Goal: Understand process/instructions

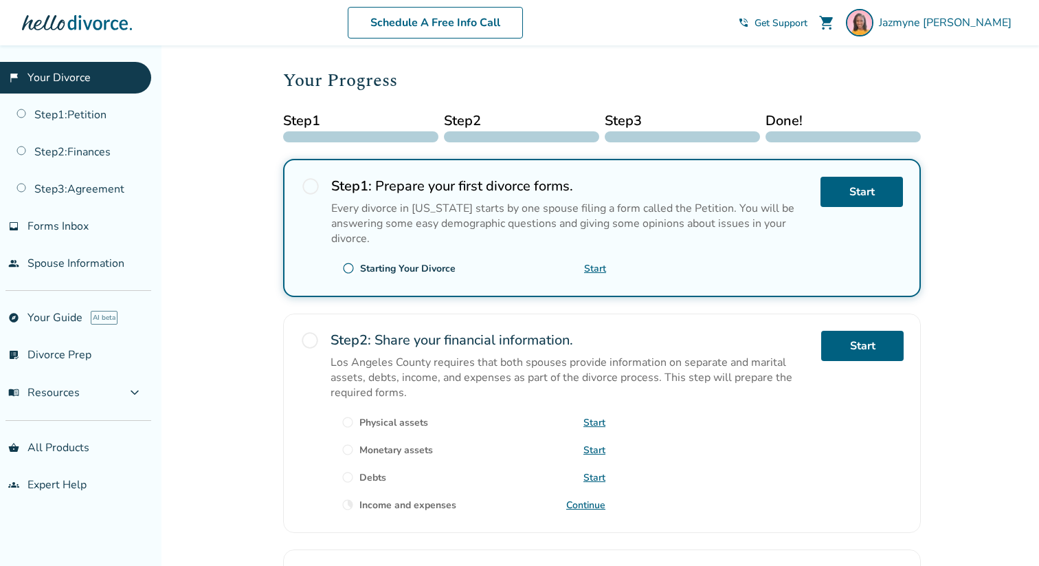
scroll to position [146, 0]
click at [831, 192] on link "Start" at bounding box center [861, 193] width 82 height 30
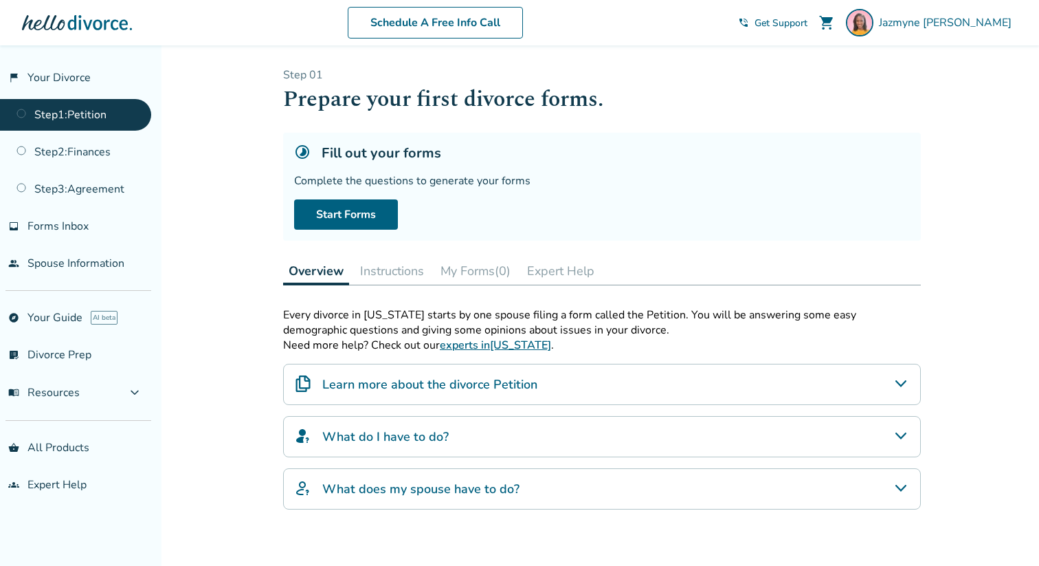
click at [397, 271] on button "Instructions" at bounding box center [392, 270] width 75 height 27
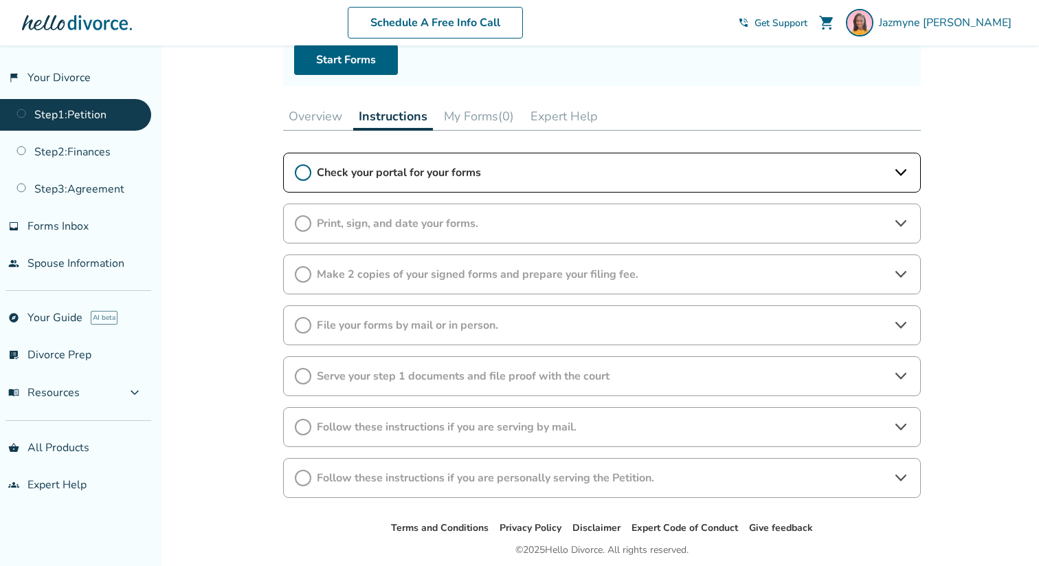
scroll to position [154, 0]
click at [904, 224] on icon at bounding box center [901, 224] width 16 height 16
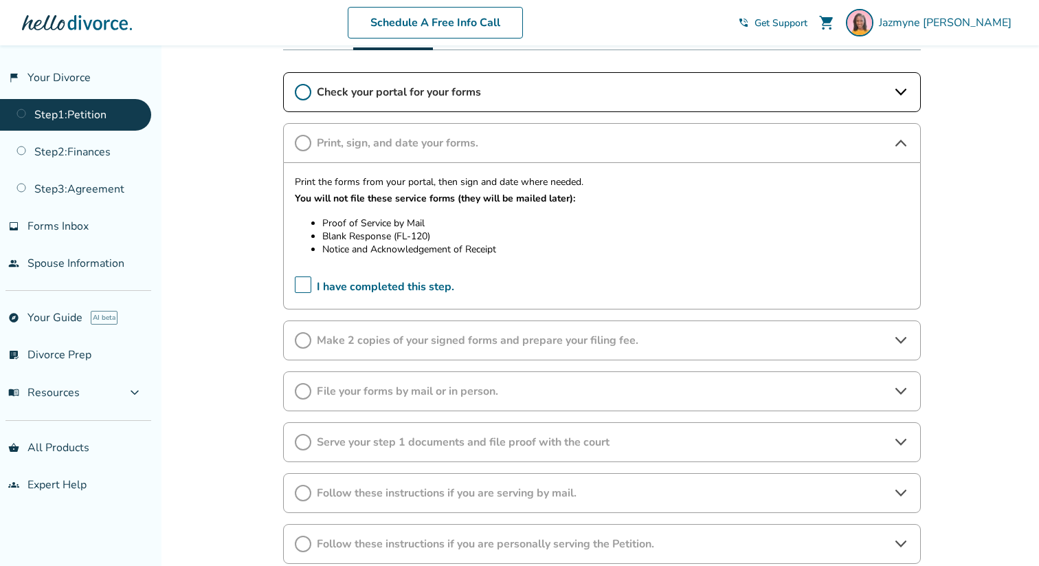
scroll to position [237, 0]
click at [897, 141] on icon at bounding box center [901, 141] width 16 height 16
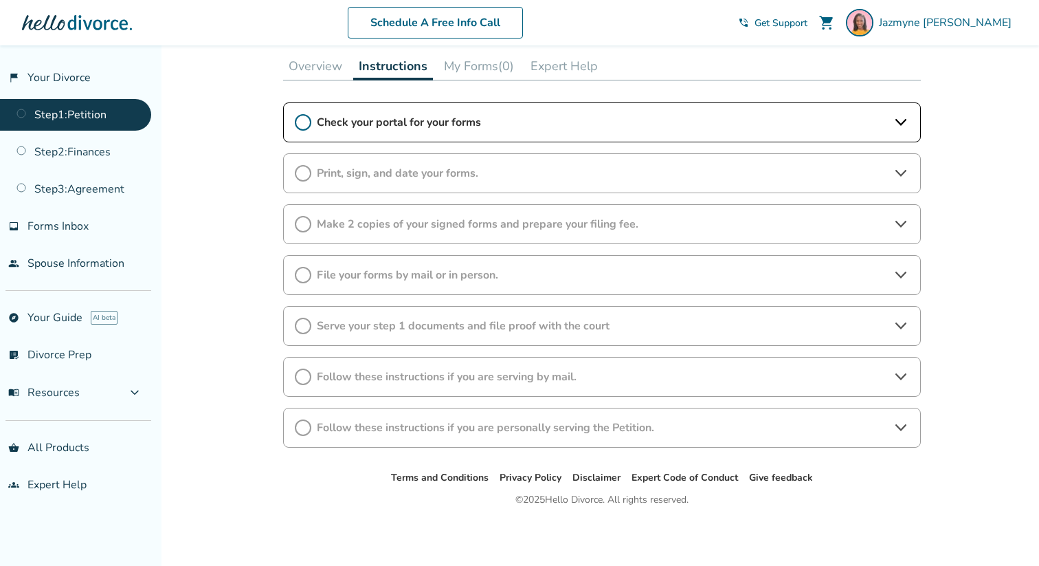
scroll to position [204, 0]
click at [905, 124] on icon at bounding box center [901, 123] width 16 height 16
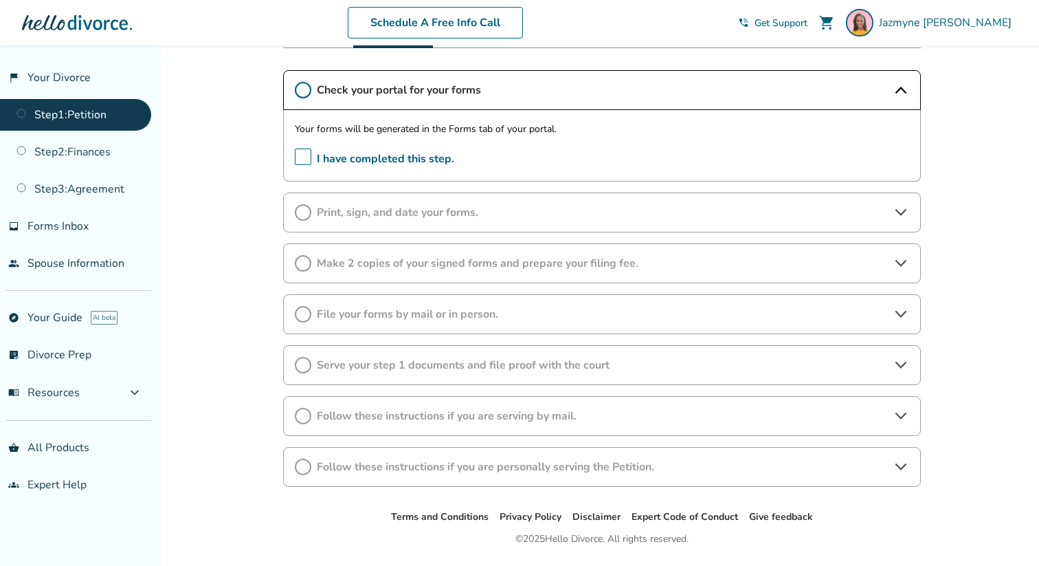
click at [901, 210] on icon at bounding box center [901, 212] width 16 height 16
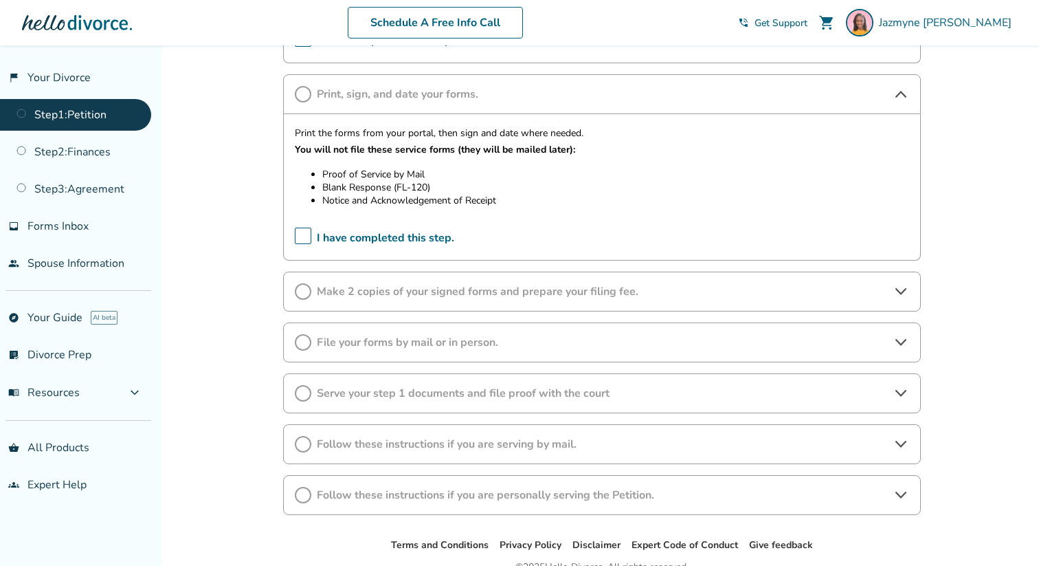
scroll to position [358, 0]
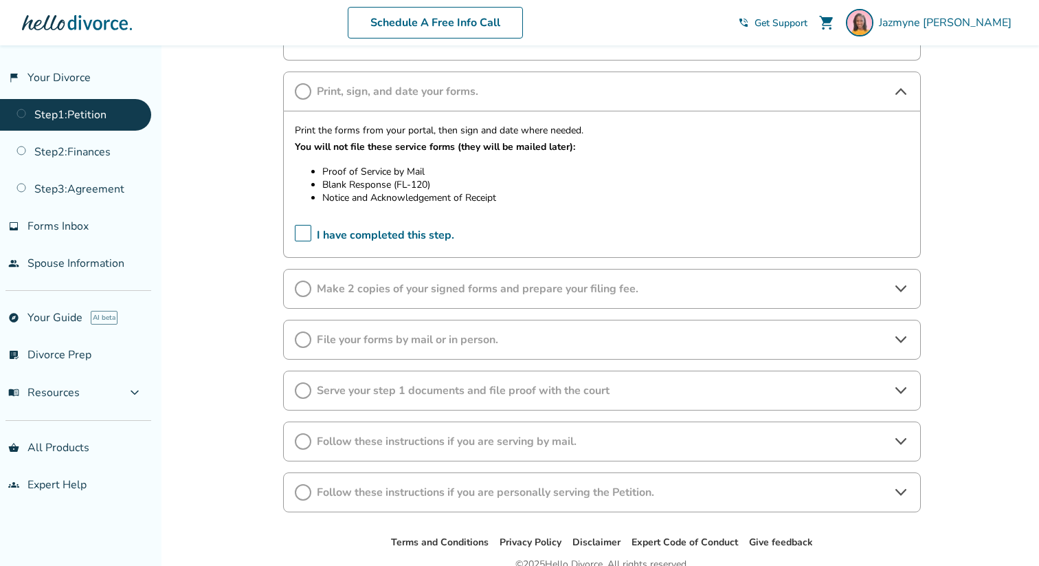
click at [904, 283] on icon at bounding box center [901, 288] width 16 height 16
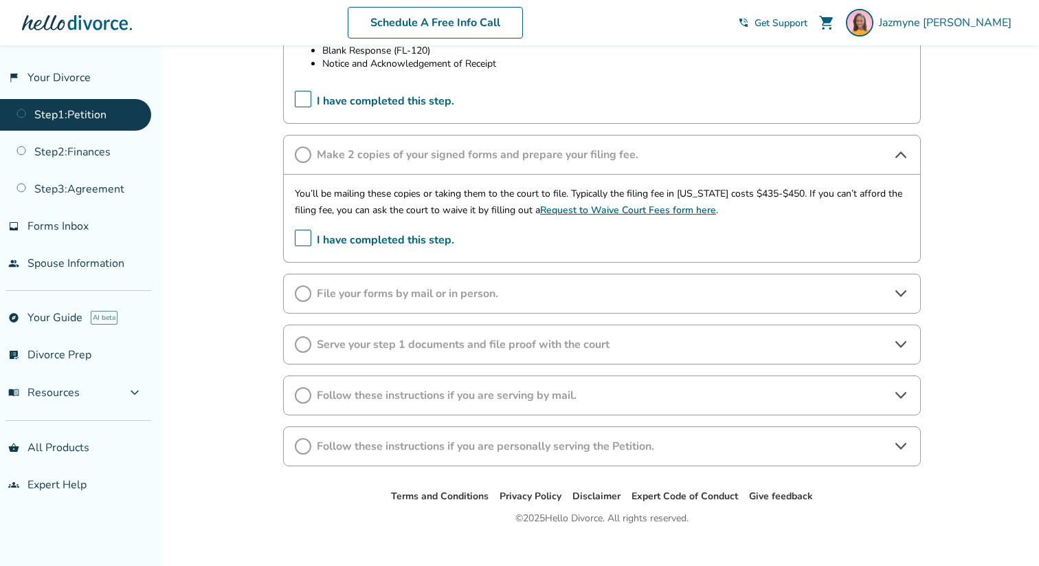
scroll to position [500, 0]
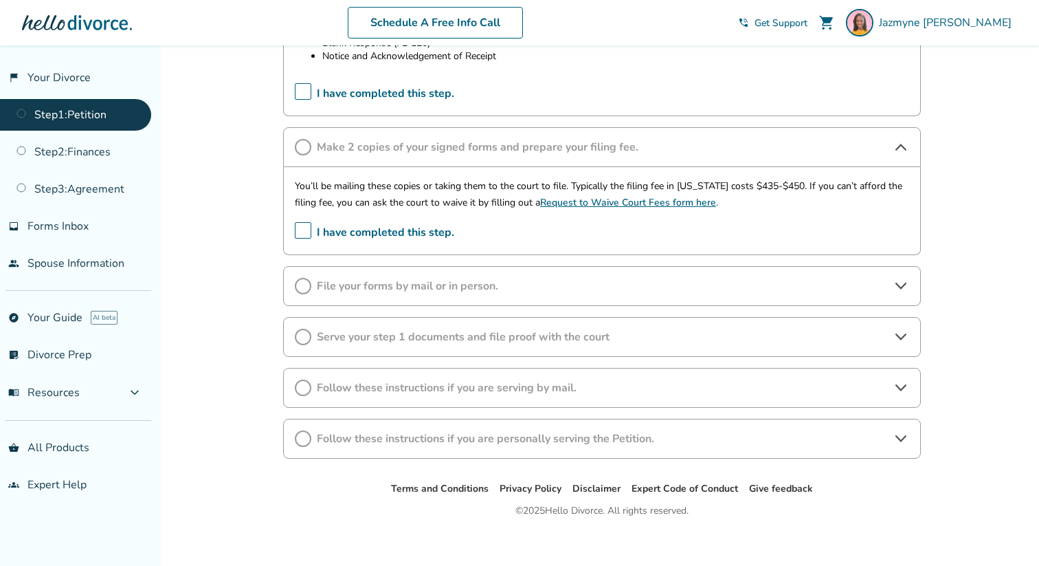
click at [897, 289] on icon at bounding box center [901, 286] width 16 height 16
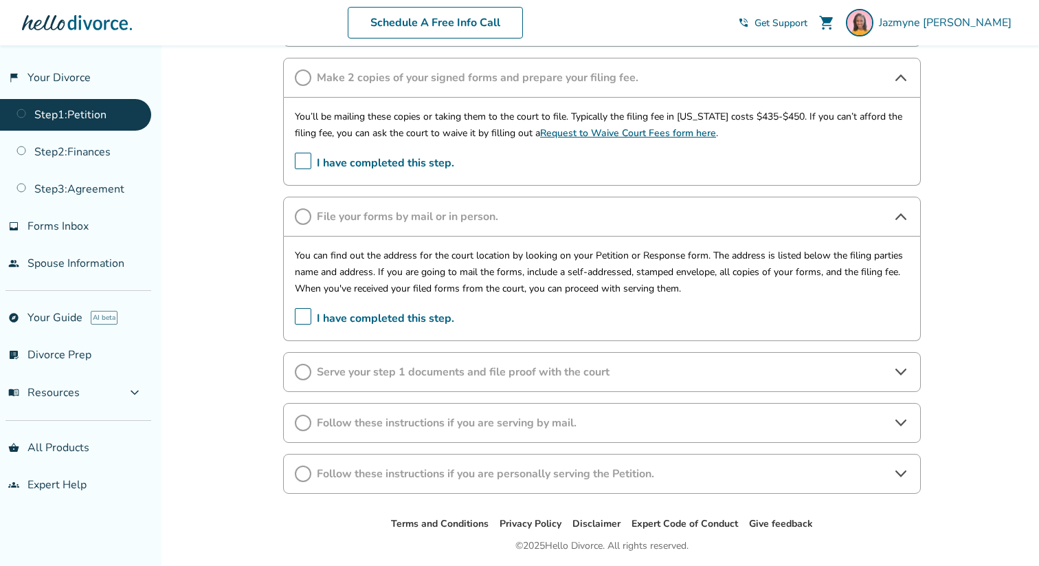
scroll to position [594, 0]
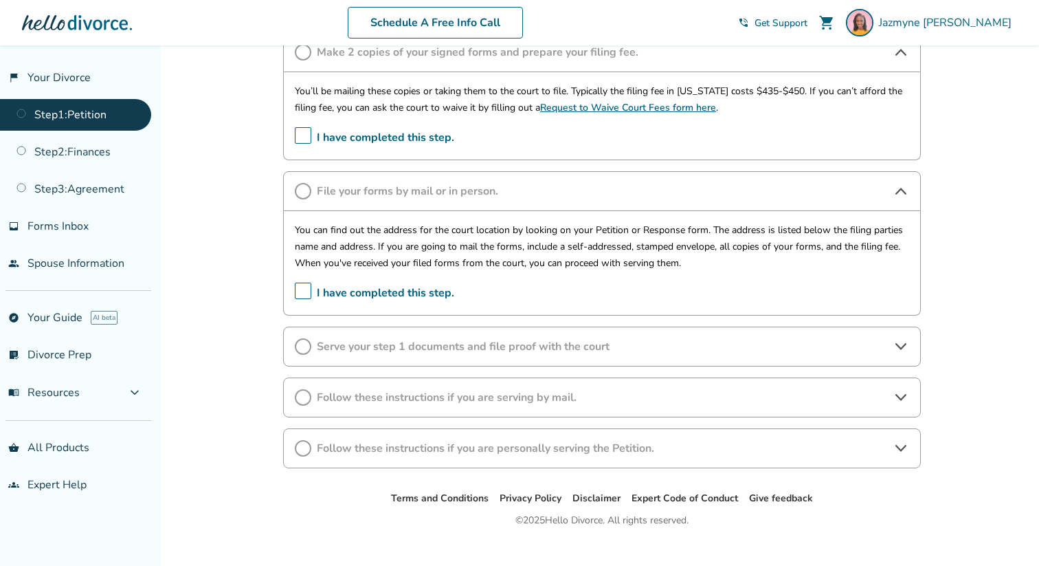
click at [896, 353] on icon at bounding box center [901, 346] width 16 height 16
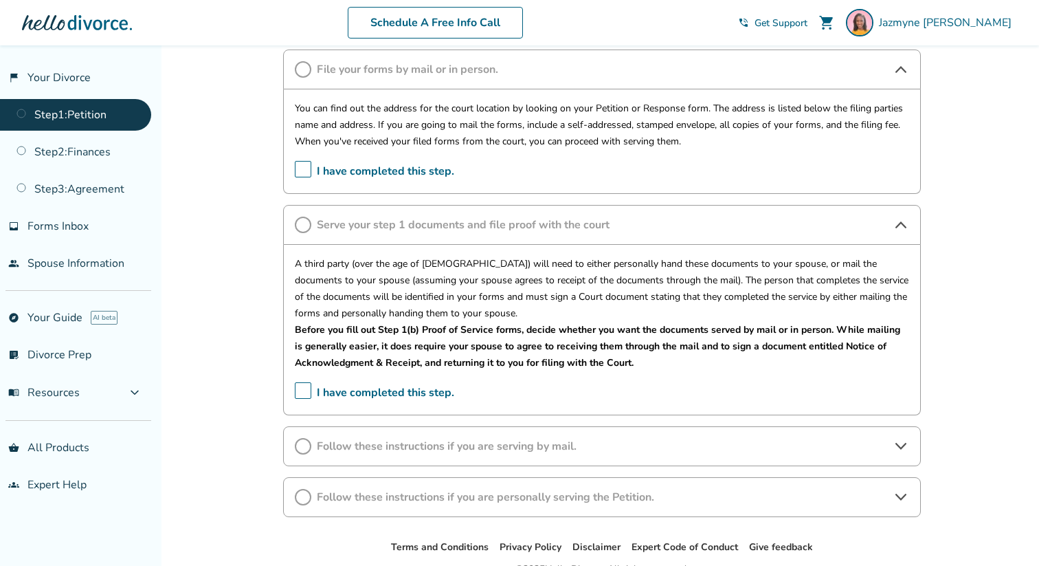
scroll to position [743, 0]
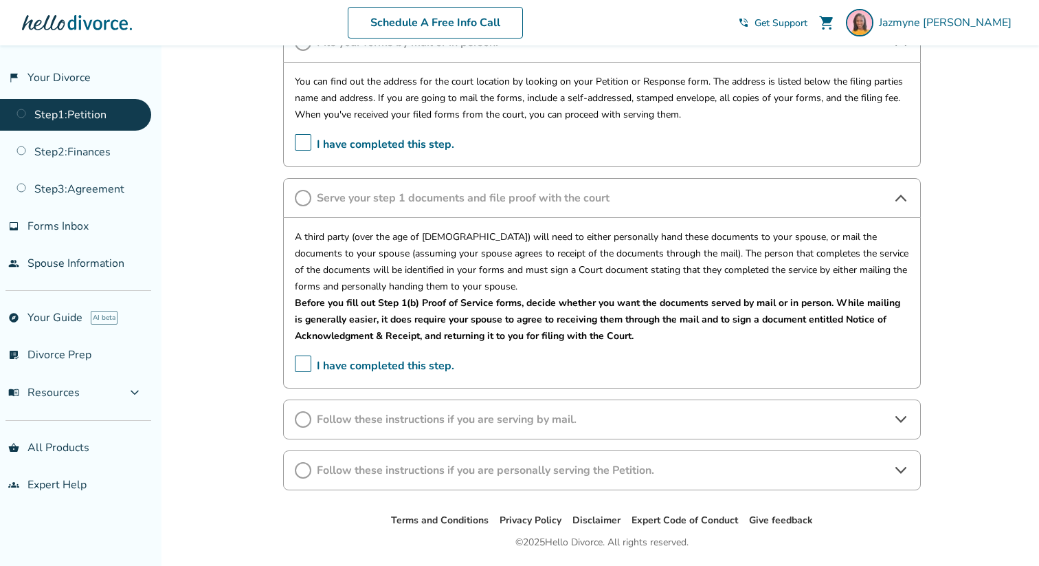
click at [897, 419] on icon at bounding box center [901, 419] width 16 height 16
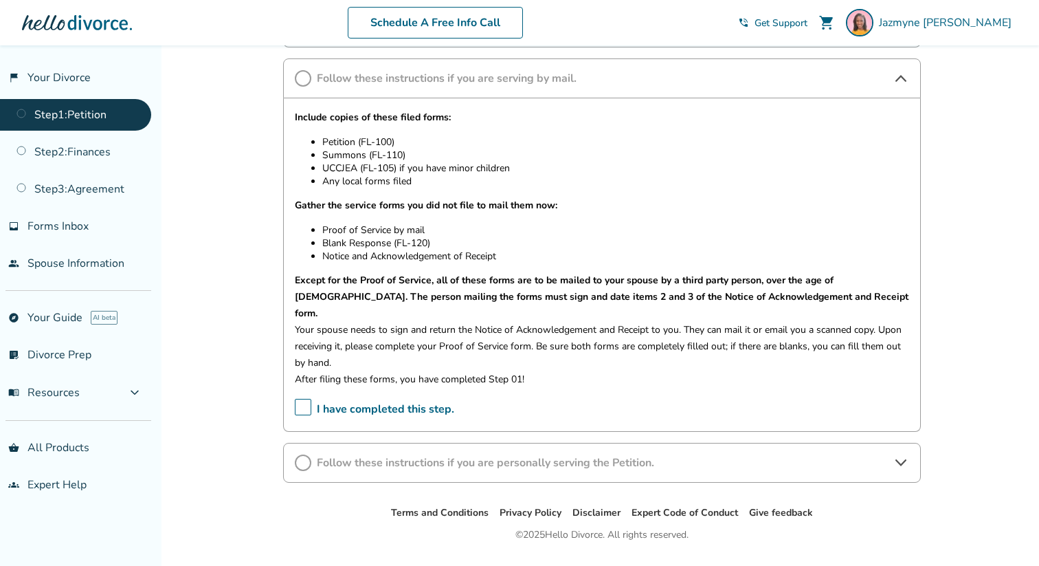
scroll to position [1086, 0]
click at [460, 453] on span "Follow these instructions if you are personally serving the Petition." at bounding box center [602, 460] width 570 height 15
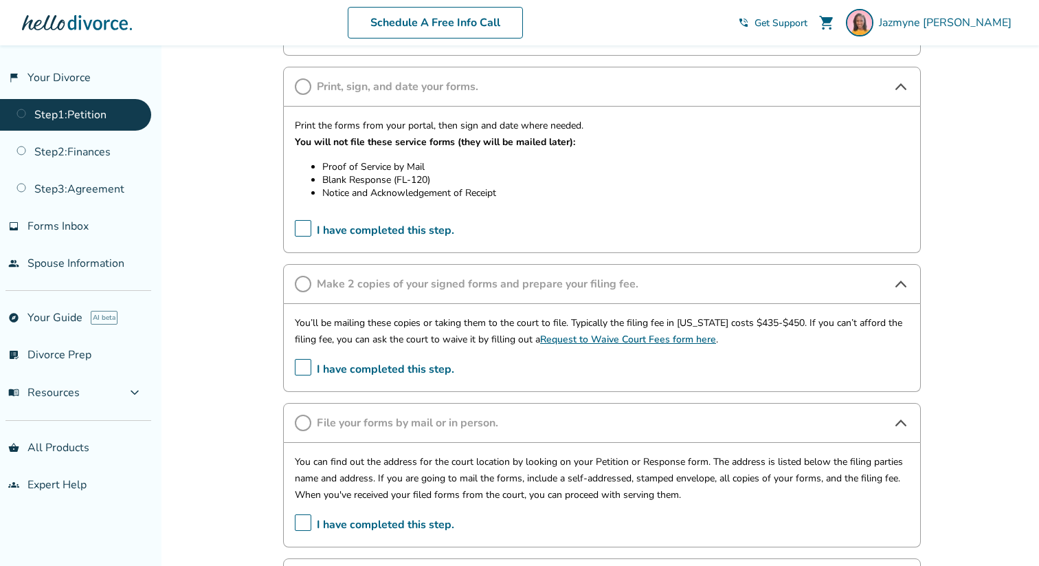
scroll to position [361, 0]
